Goal: Check status: Check status

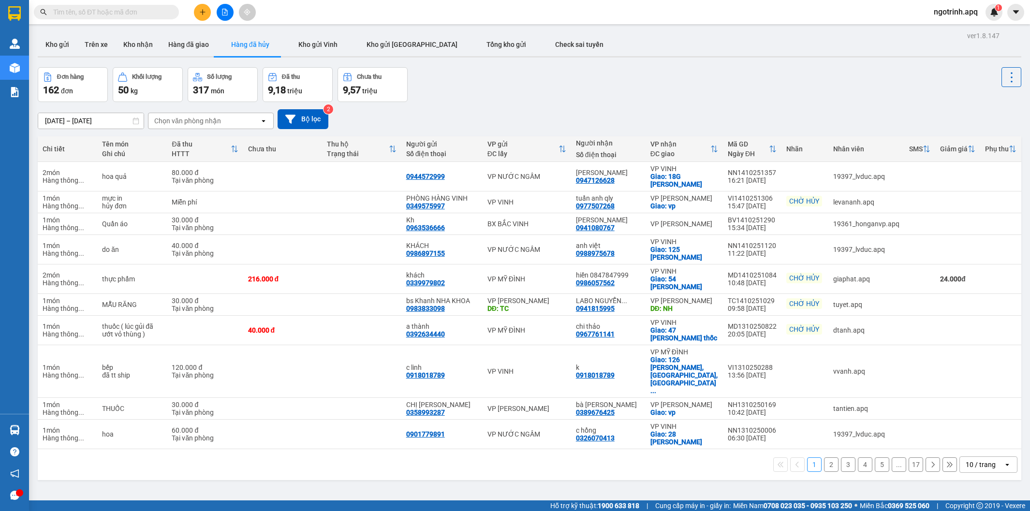
click at [702, 87] on div "Đơn hàng 162 đơn Khối lượng 50 kg Số lượng 317 món Đã thu 9,18 triệu Chưa thu 9…" at bounding box center [529, 84] width 983 height 35
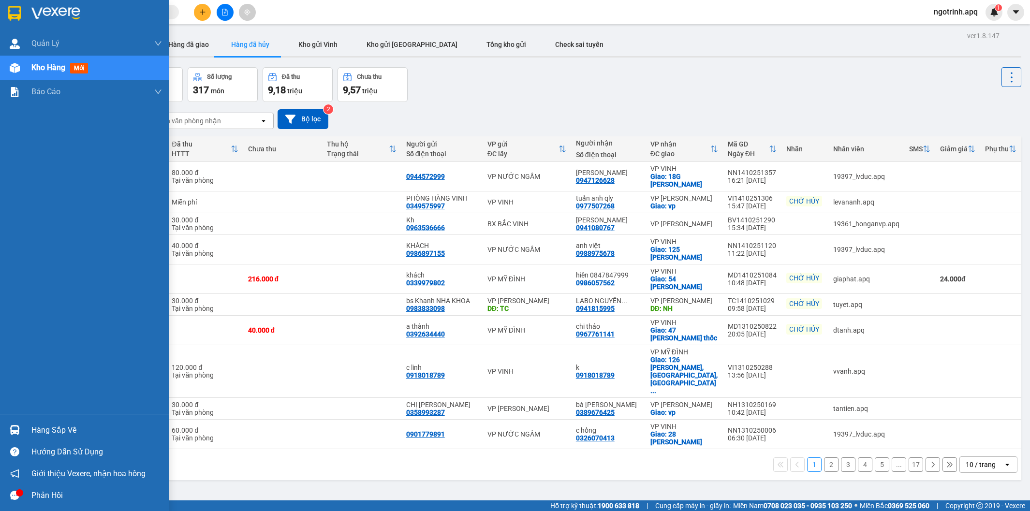
click at [52, 434] on div "Hàng sắp về" at bounding box center [96, 430] width 131 height 15
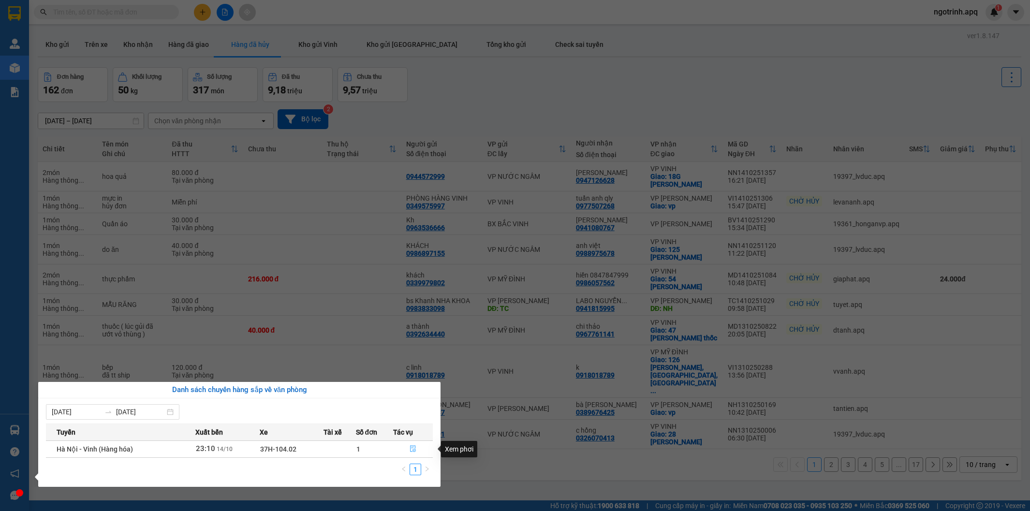
click at [414, 447] on icon "file-done" at bounding box center [413, 448] width 6 height 7
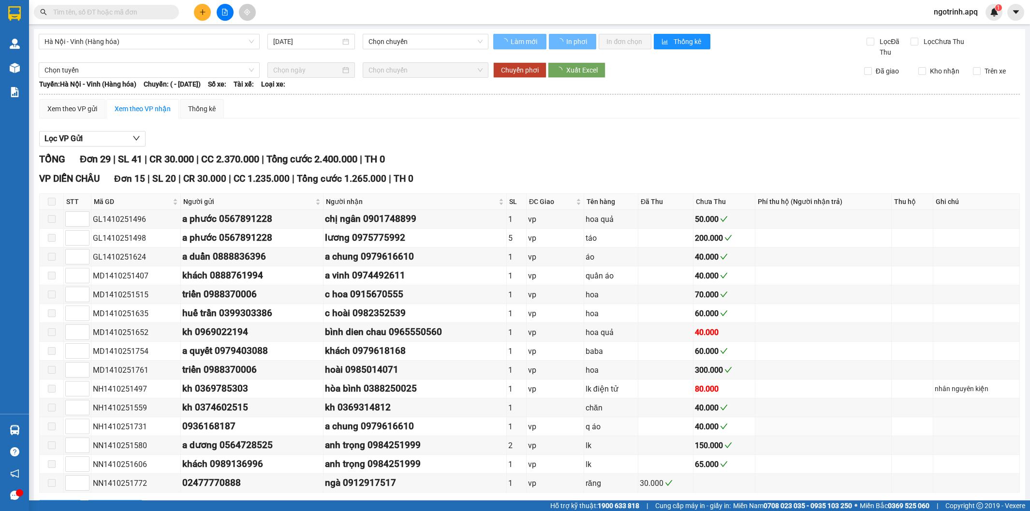
type input "[DATE]"
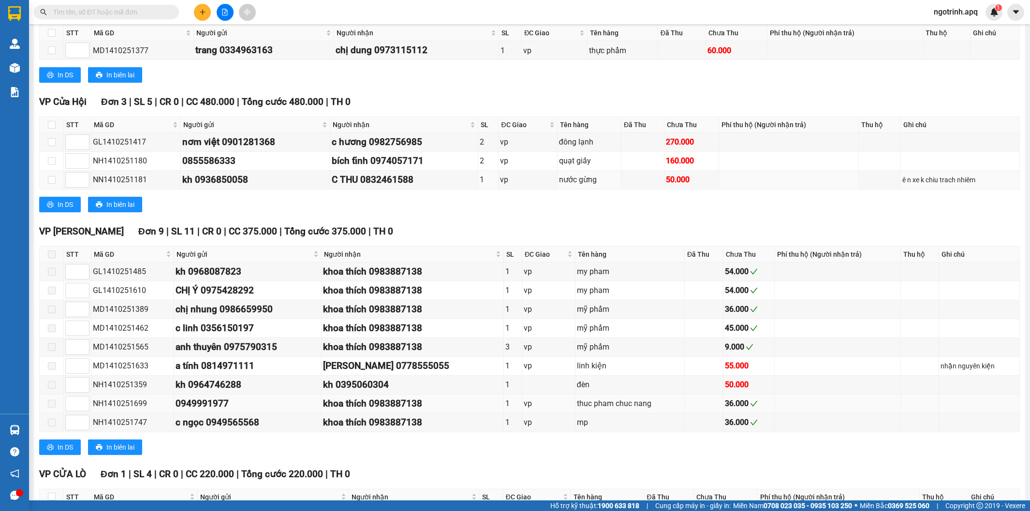
scroll to position [602, 0]
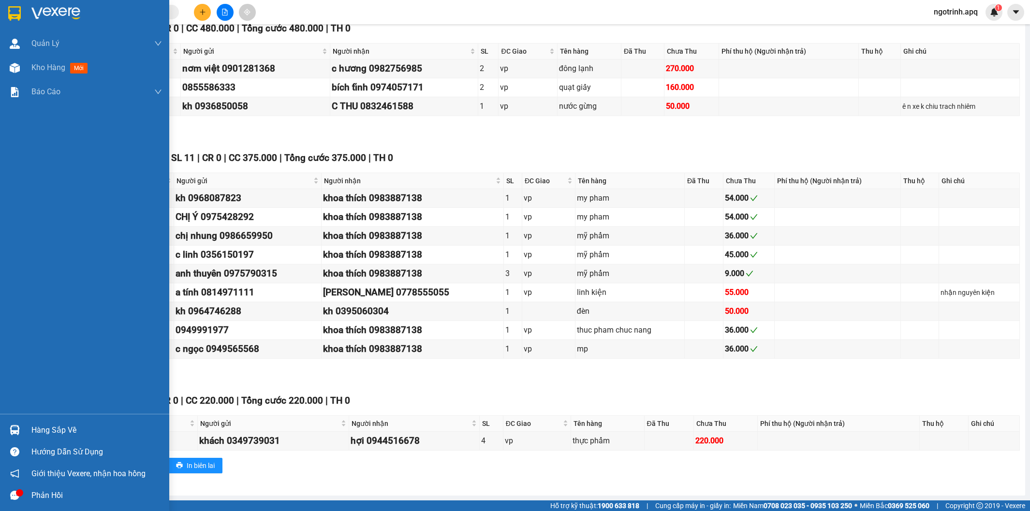
click at [28, 491] on div "Phản hồi" at bounding box center [84, 495] width 169 height 22
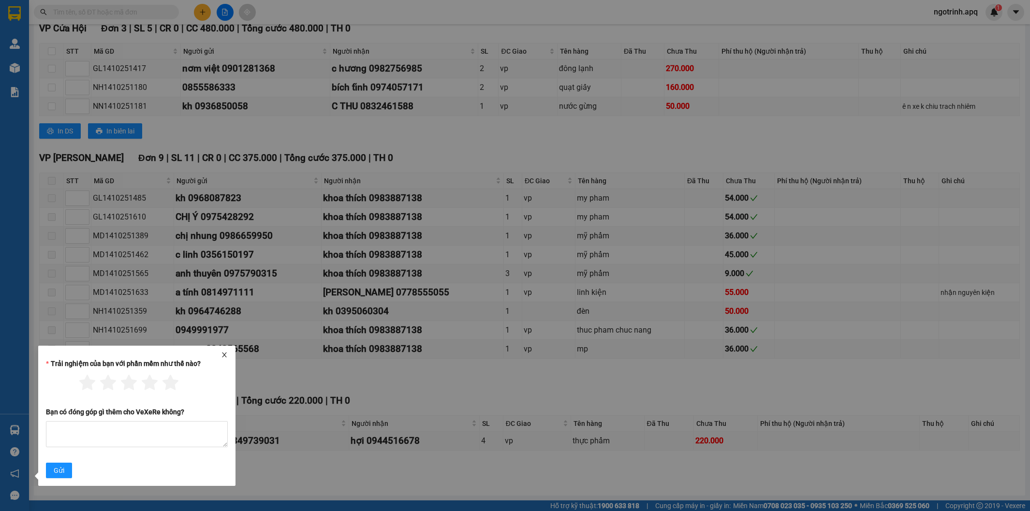
click at [221, 353] on icon "close" at bounding box center [224, 354] width 7 height 7
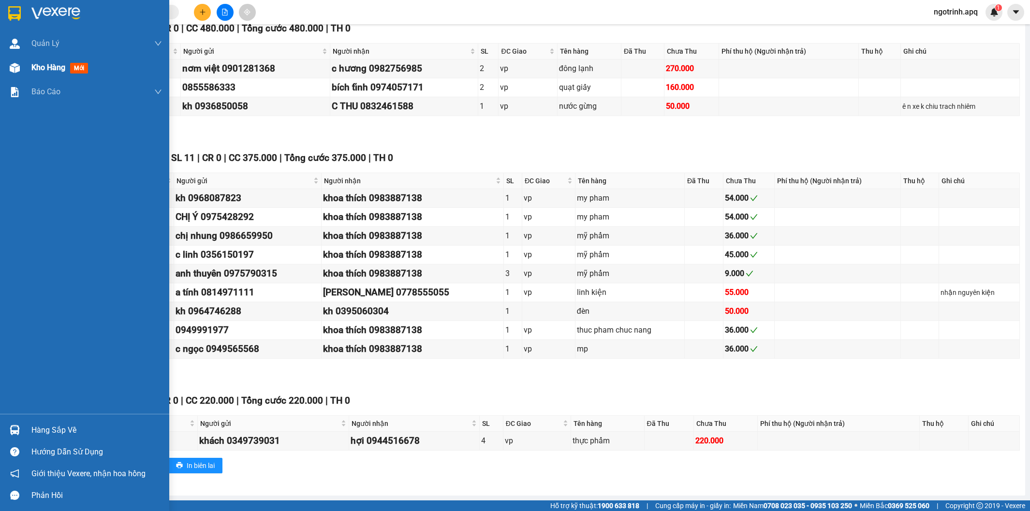
click at [57, 69] on span "Kho hàng" at bounding box center [48, 67] width 34 height 9
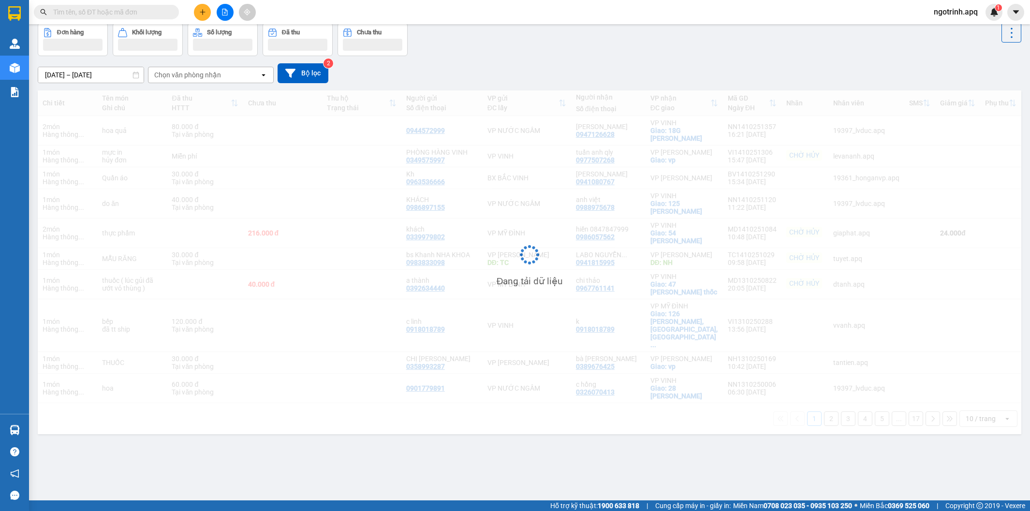
scroll to position [44, 0]
